Goal: Navigation & Orientation: Find specific page/section

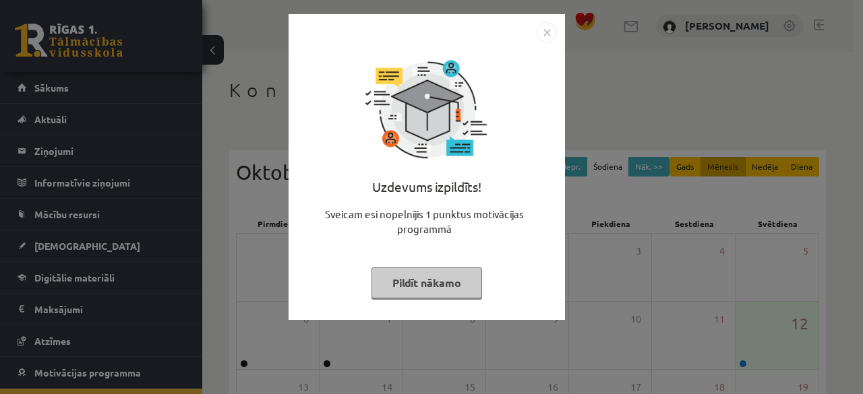
click at [422, 284] on button "Pildīt nākamo" at bounding box center [427, 283] width 111 height 31
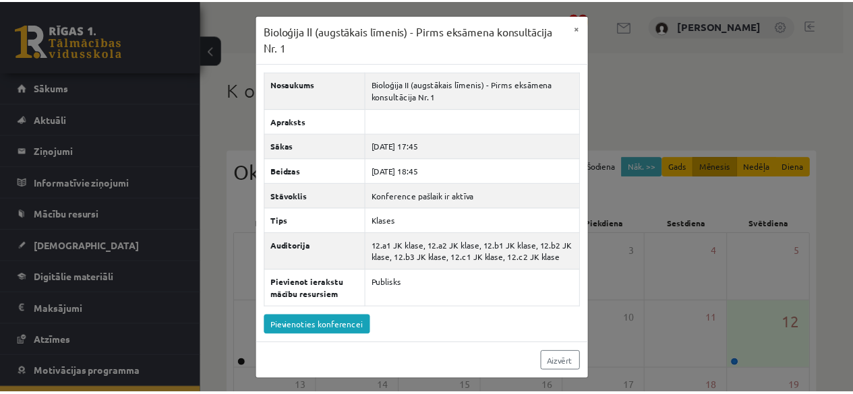
scroll to position [216, 0]
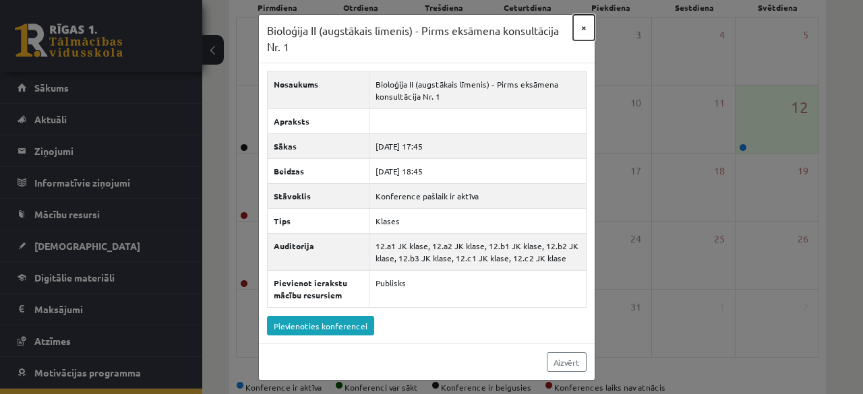
click at [587, 25] on button "×" at bounding box center [584, 28] width 22 height 26
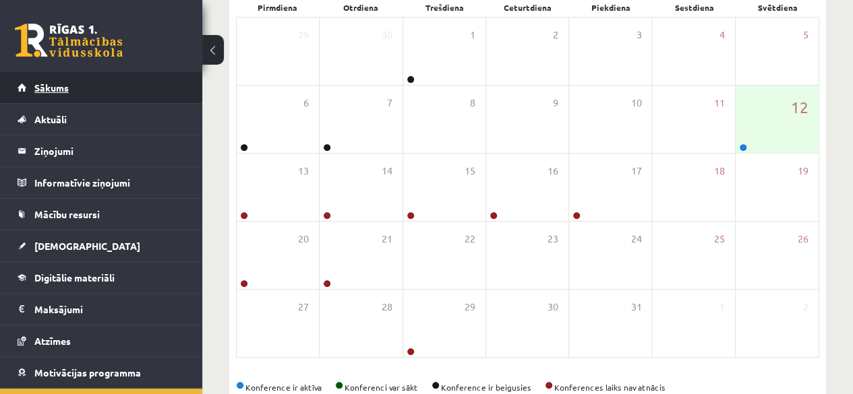
click at [82, 86] on link "Sākums" at bounding box center [102, 87] width 168 height 31
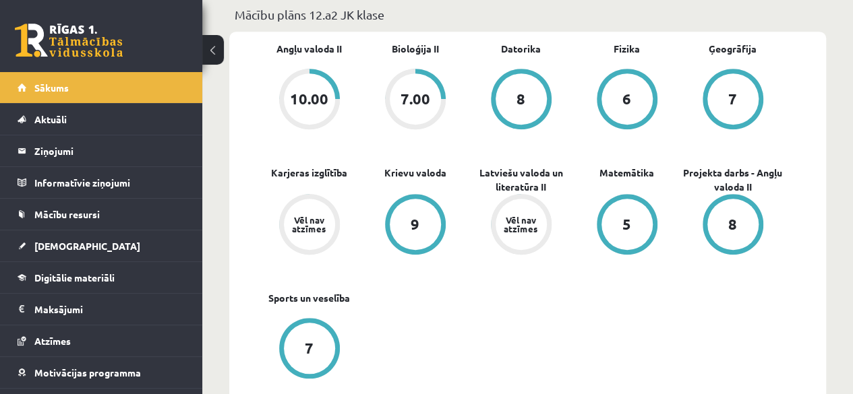
scroll to position [414, 0]
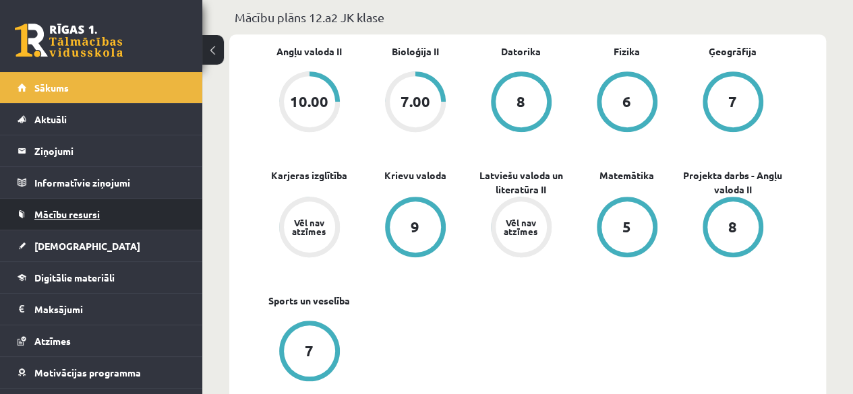
click at [90, 214] on span "Mācību resursi" at bounding box center [66, 214] width 65 height 12
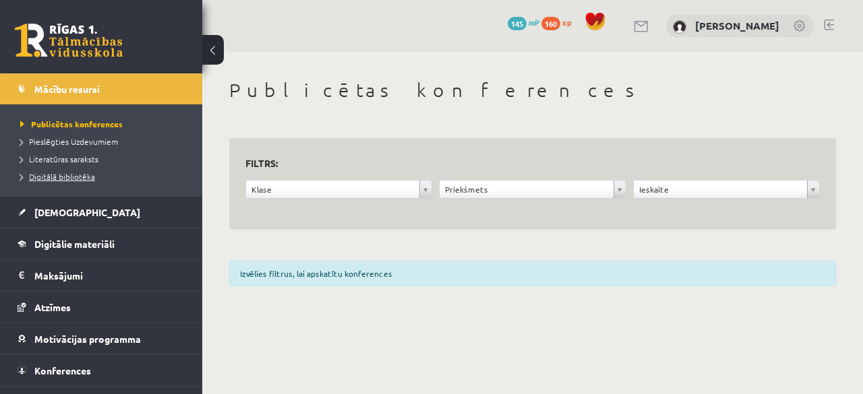
scroll to position [146, 0]
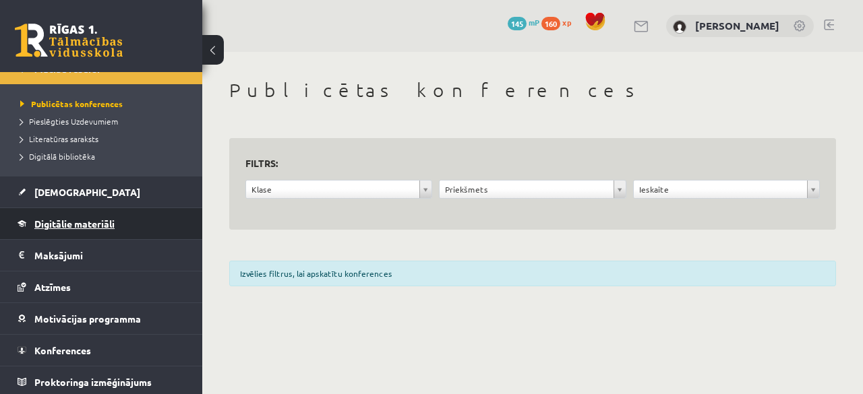
click at [103, 227] on link "Digitālie materiāli" at bounding box center [102, 223] width 168 height 31
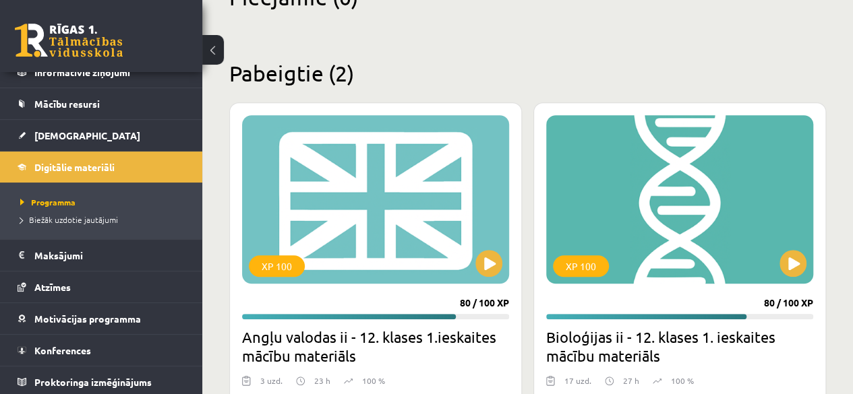
scroll to position [479, 0]
